Goal: Information Seeking & Learning: Understand process/instructions

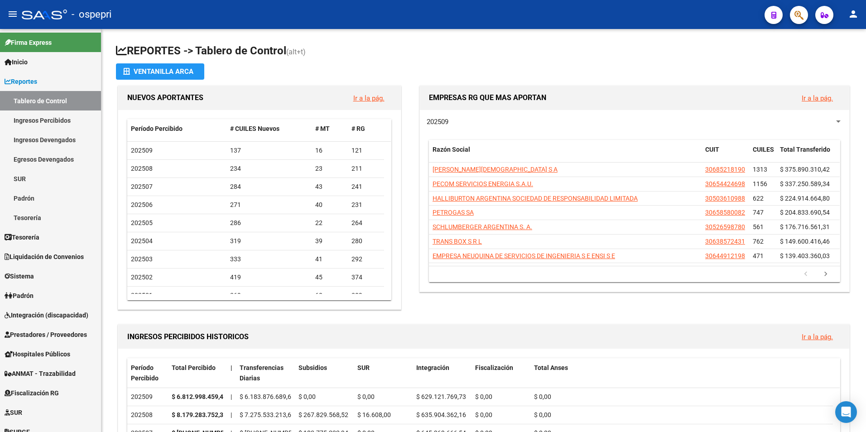
click at [798, 12] on icon "button" at bounding box center [799, 15] width 9 height 10
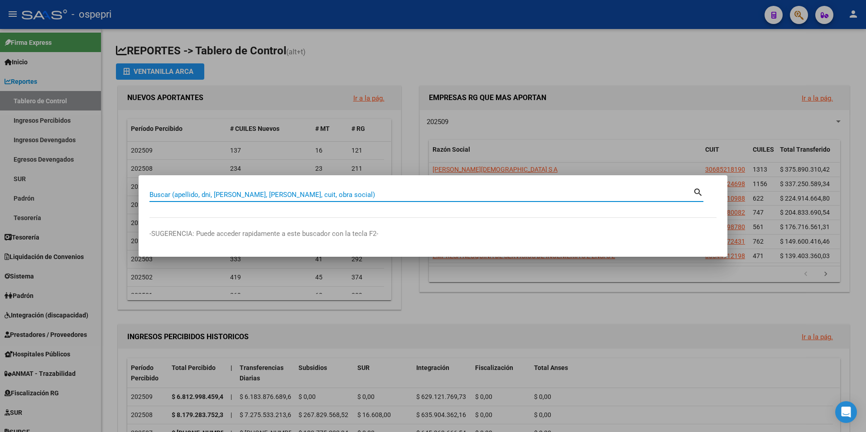
click at [657, 99] on div at bounding box center [433, 216] width 866 height 432
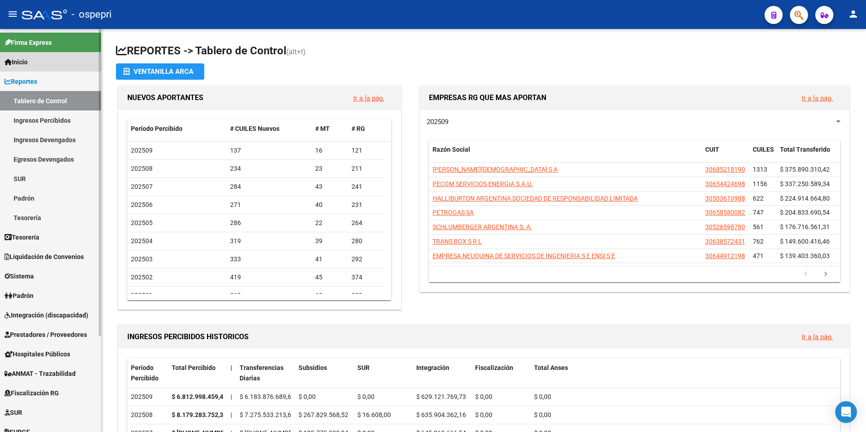
click at [42, 65] on link "Inicio" at bounding box center [50, 61] width 101 height 19
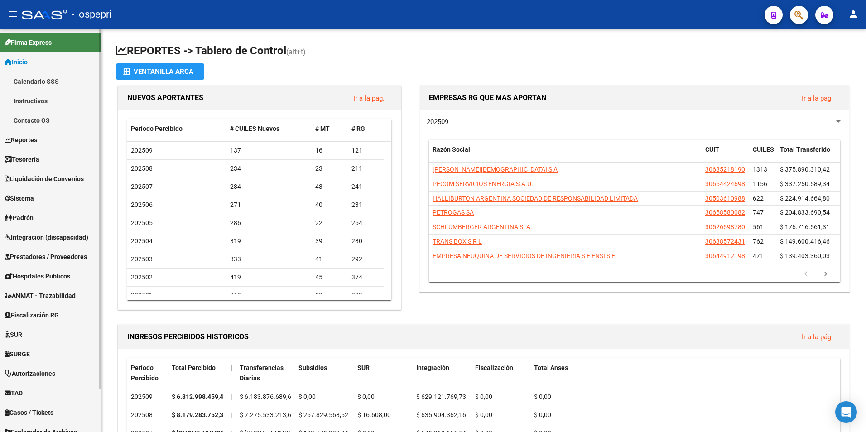
click at [32, 38] on span "Firma Express" at bounding box center [28, 43] width 47 height 10
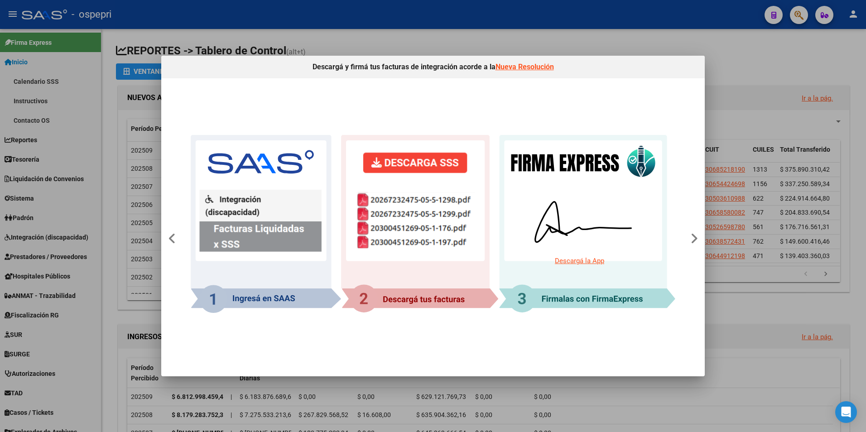
click at [681, 46] on div at bounding box center [433, 216] width 866 height 432
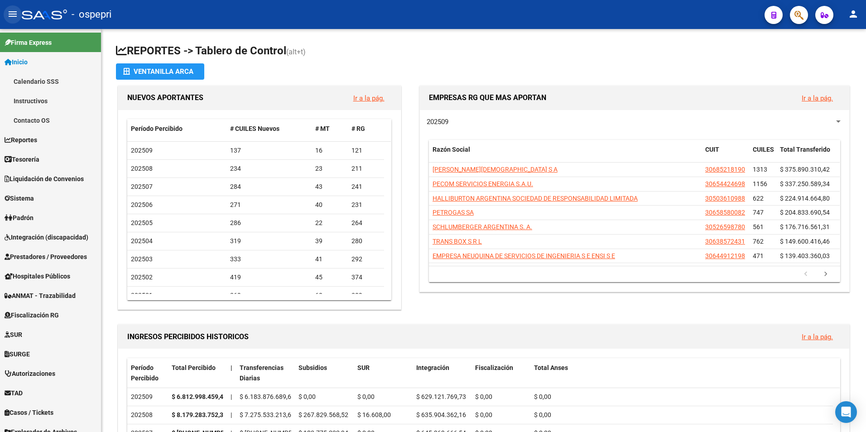
click at [12, 18] on mat-icon "menu" at bounding box center [12, 14] width 11 height 11
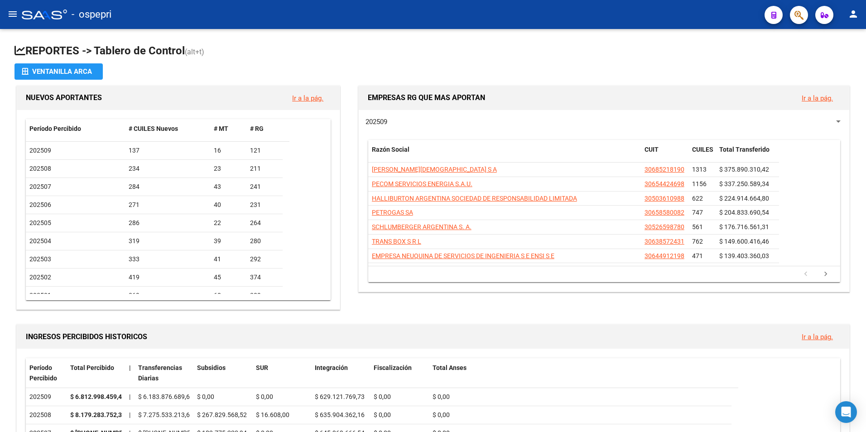
click at [12, 18] on mat-icon "menu" at bounding box center [12, 14] width 11 height 11
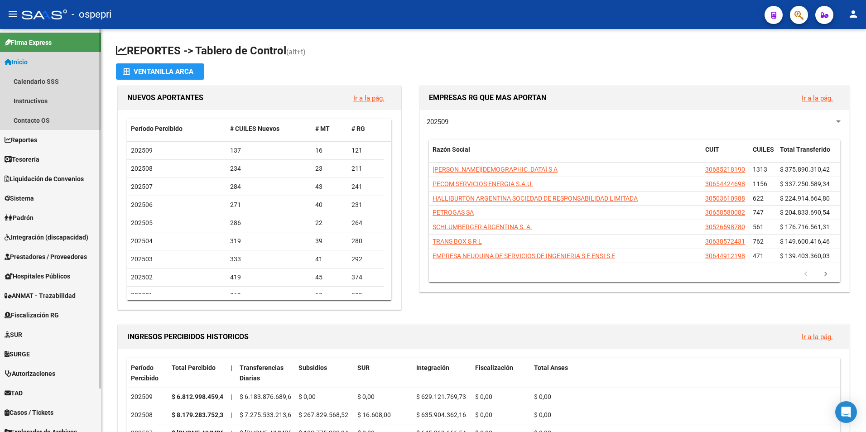
click at [20, 62] on span "Inicio" at bounding box center [16, 62] width 23 height 10
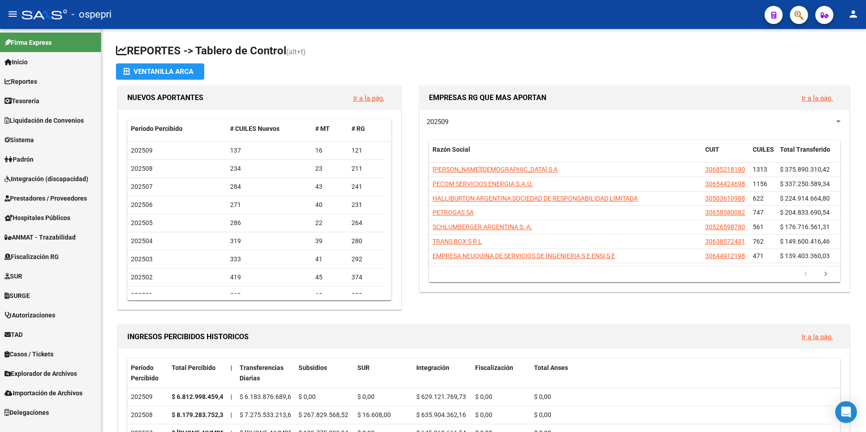
click at [20, 62] on span "Inicio" at bounding box center [16, 62] width 23 height 10
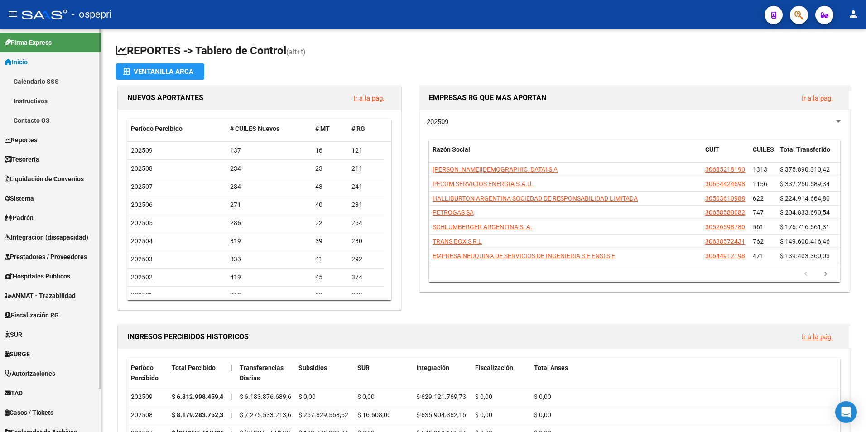
click at [33, 103] on link "Instructivos" at bounding box center [50, 100] width 101 height 19
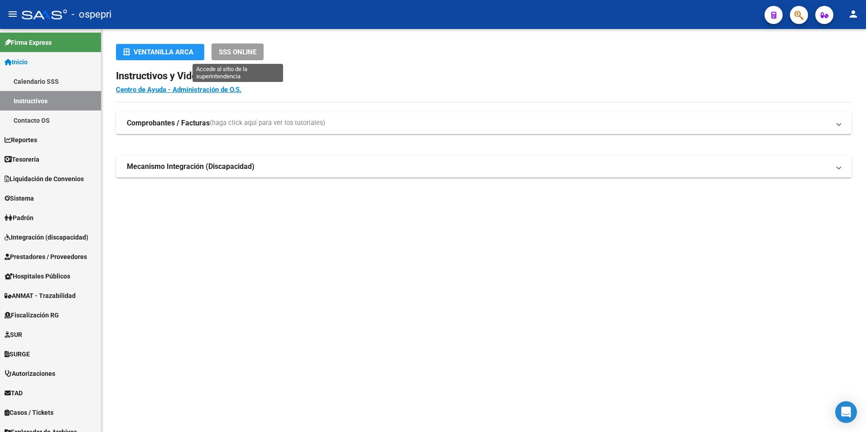
click at [237, 55] on span "SSS ONLINE" at bounding box center [238, 52] width 38 height 8
click at [206, 90] on link "Centro de Ayuda - Administración de O.S." at bounding box center [179, 90] width 126 height 8
